Goal: Transaction & Acquisition: Purchase product/service

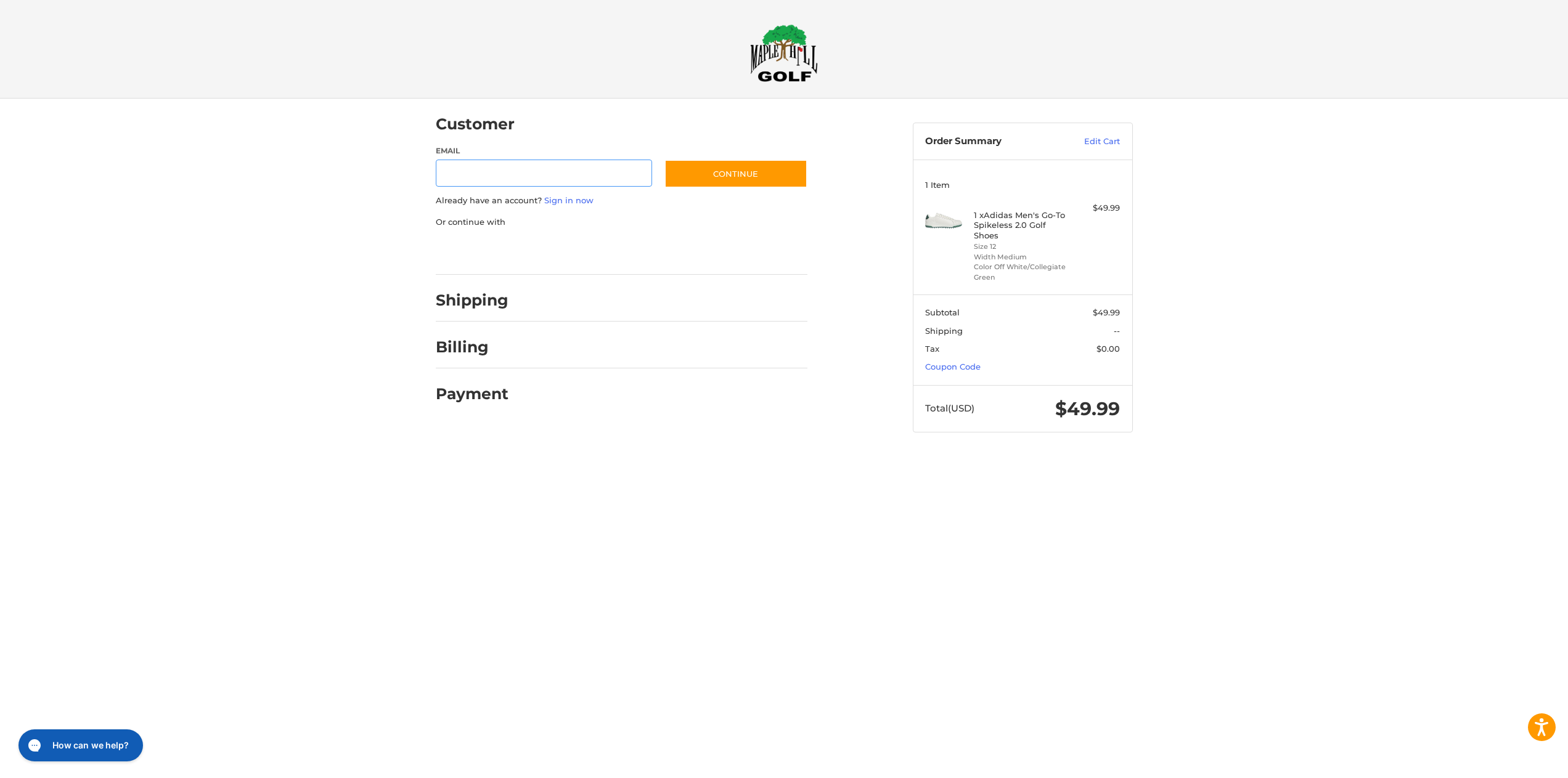
click at [484, 180] on input "Email" at bounding box center [543, 173] width 217 height 27
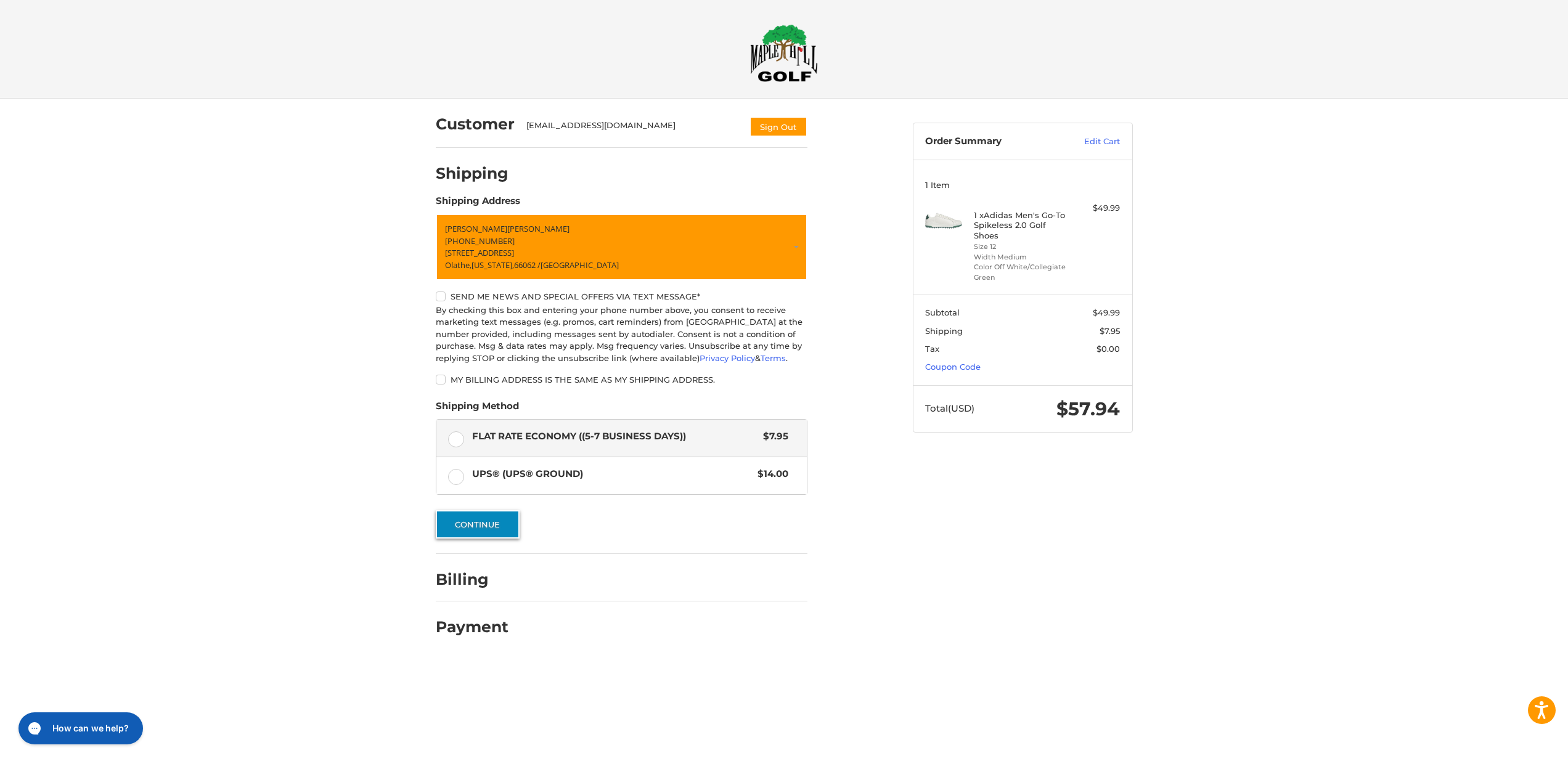
click at [490, 518] on button "Continue" at bounding box center [477, 524] width 84 height 28
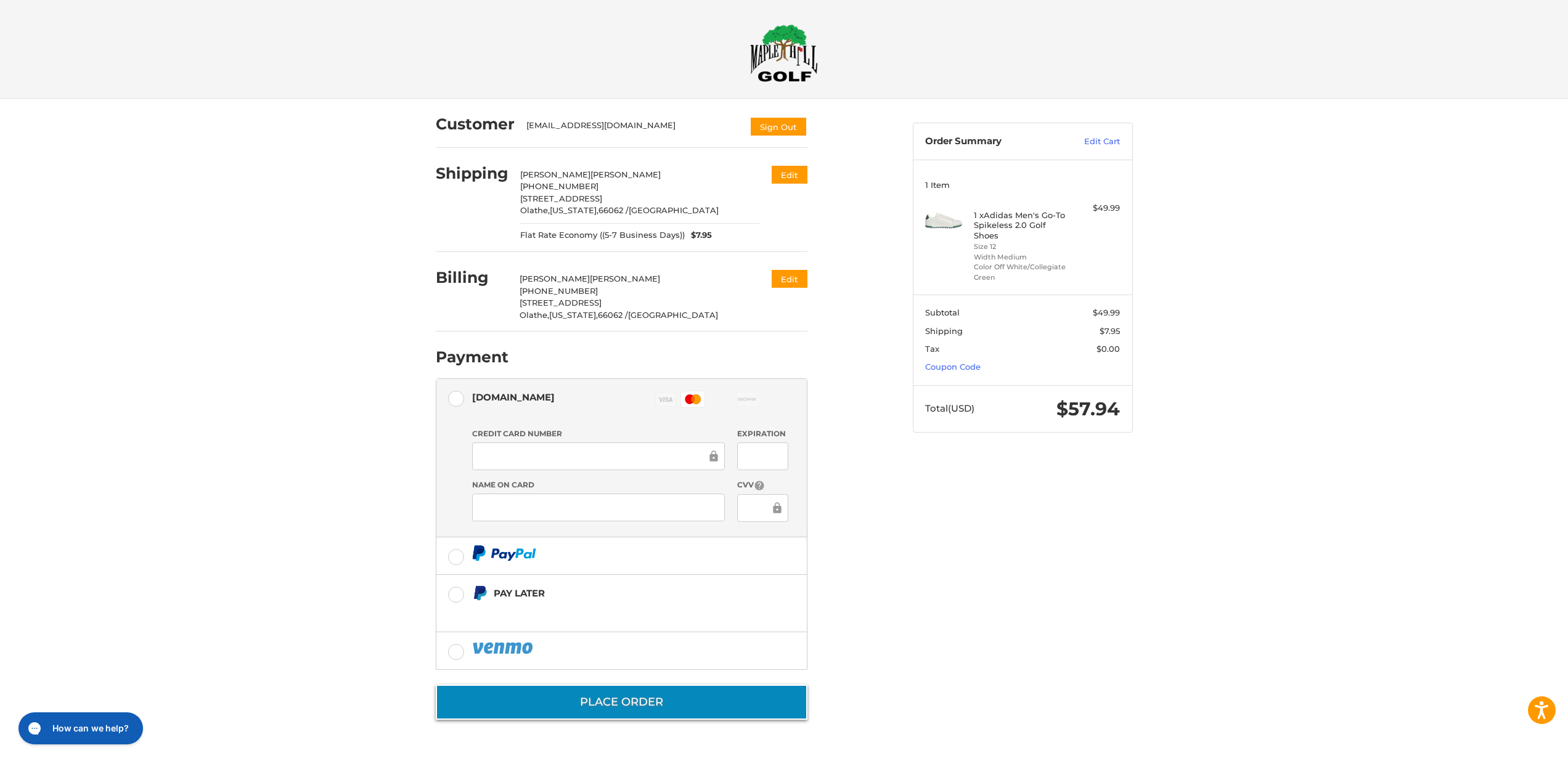
click at [632, 706] on button "Place Order" at bounding box center [621, 701] width 372 height 35
